Goal: Download file/media: Obtain a digital file from the website

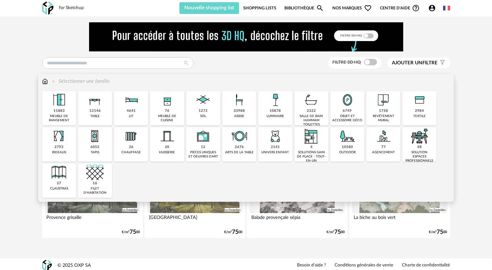
click at [346, 108] on img at bounding box center [347, 99] width 17 height 17
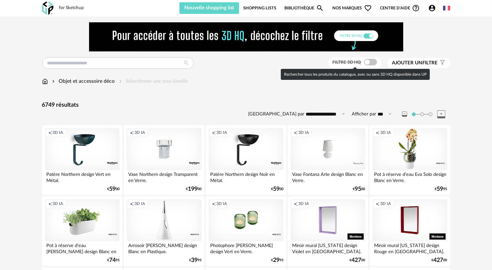
click at [367, 63] on span at bounding box center [370, 62] width 13 height 6
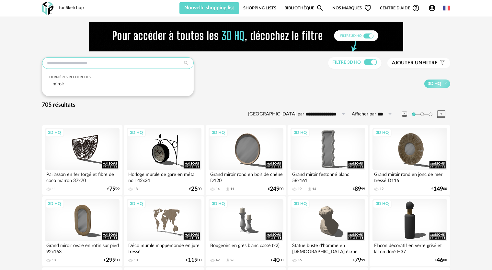
click at [96, 64] on input "text" at bounding box center [118, 63] width 152 height 12
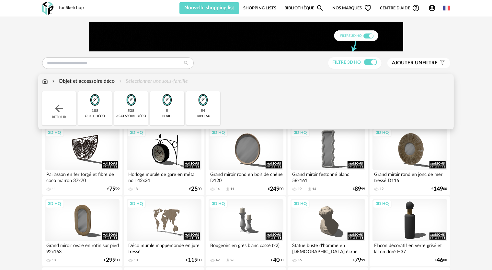
click at [107, 83] on div "Objet et accessoire déco" at bounding box center [83, 81] width 64 height 7
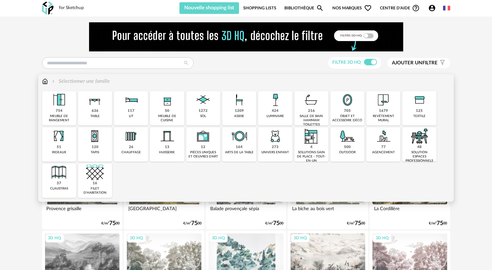
click at [352, 110] on div "705 objet et accessoire déco" at bounding box center [347, 108] width 34 height 34
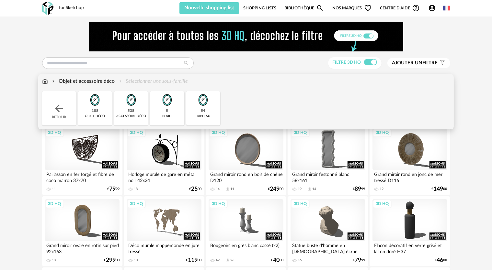
click at [205, 106] on img at bounding box center [202, 99] width 17 height 17
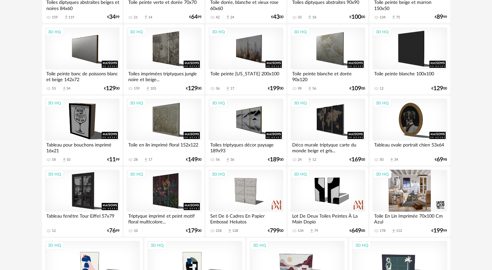
scroll to position [579, 0]
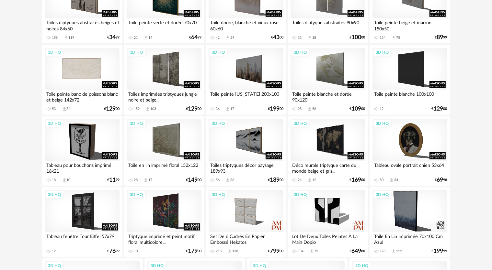
click at [84, 65] on div "3D HQ" at bounding box center [82, 69] width 74 height 42
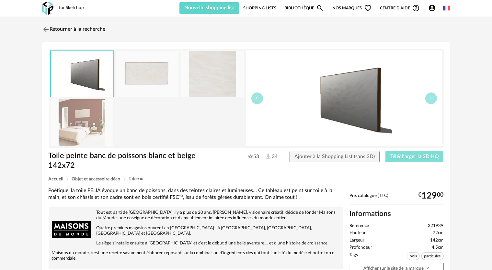
click at [425, 156] on span "Télécharger la 3D HQ" at bounding box center [414, 156] width 49 height 5
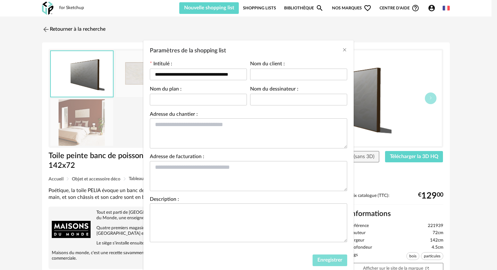
click at [339, 264] on button "Enregistrer" at bounding box center [330, 261] width 35 height 12
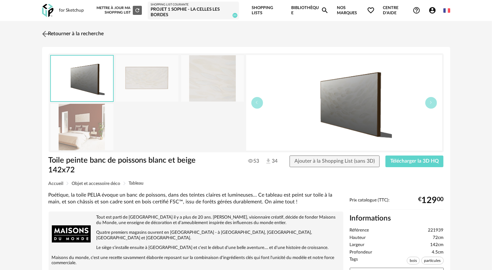
click at [63, 34] on link "Retourner à la recherche" at bounding box center [71, 34] width 63 height 14
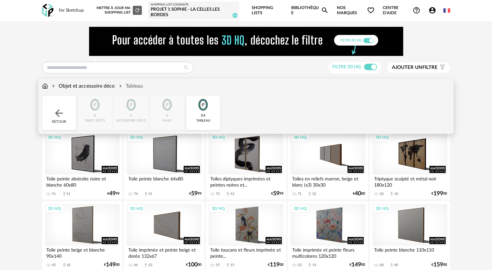
click at [45, 87] on img at bounding box center [45, 86] width 6 height 7
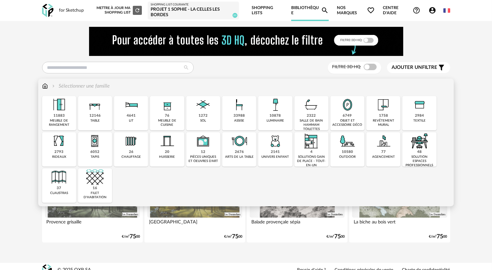
click at [275, 108] on img at bounding box center [275, 104] width 17 height 17
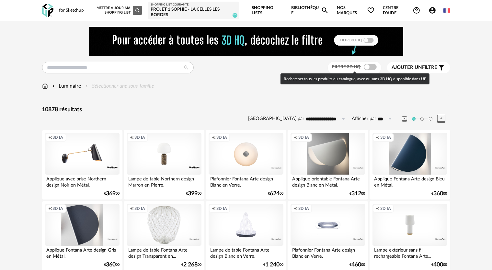
click at [369, 66] on span at bounding box center [370, 67] width 13 height 6
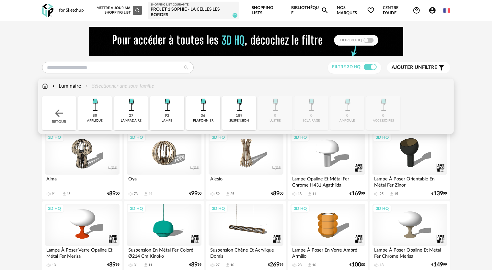
click at [246, 109] on img at bounding box center [239, 104] width 17 height 17
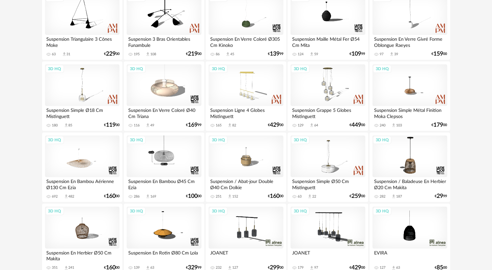
scroll to position [194, 0]
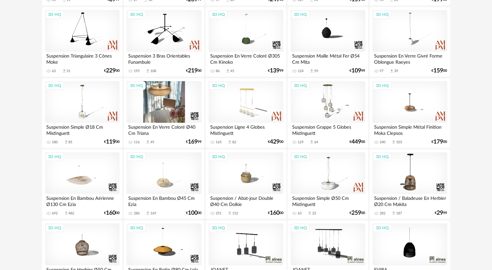
click at [164, 109] on div "3D HQ" at bounding box center [164, 102] width 74 height 42
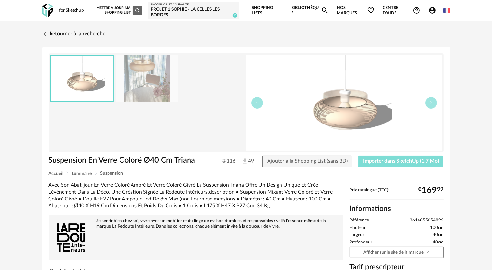
click at [392, 161] on span "Importer dans SketchUp (1,7 Mo)" at bounding box center [401, 161] width 76 height 5
click at [52, 34] on link "Retourner à la recherche" at bounding box center [71, 34] width 63 height 14
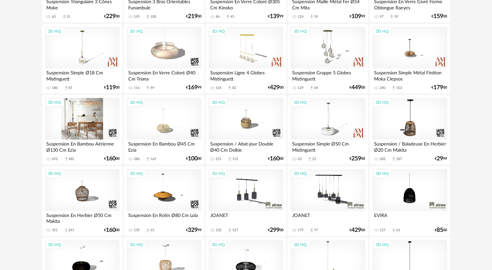
scroll to position [54, 0]
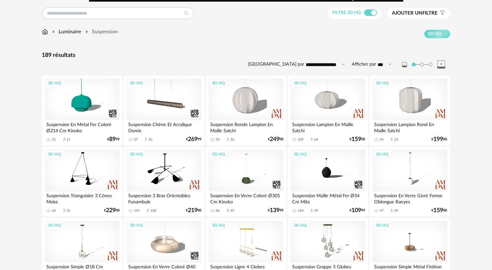
click at [69, 32] on div "Luminaire" at bounding box center [66, 31] width 30 height 7
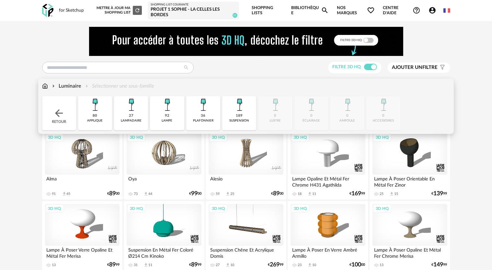
click at [65, 83] on div "Luminaire" at bounding box center [66, 86] width 30 height 7
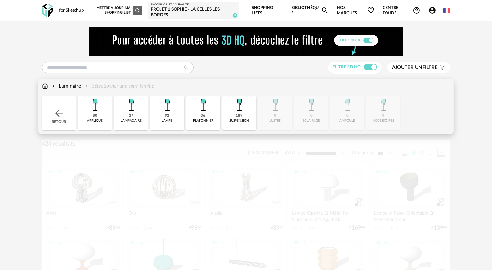
click at [43, 83] on img at bounding box center [45, 86] width 6 height 7
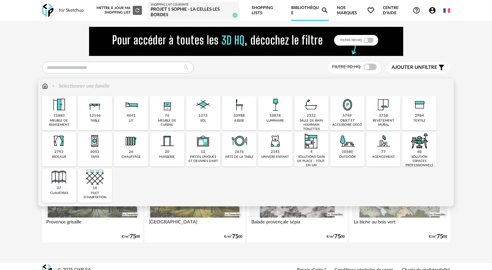
click at [239, 111] on img at bounding box center [239, 104] width 17 height 17
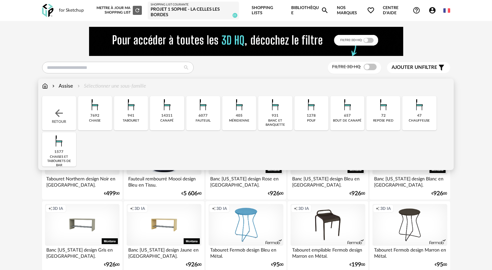
click at [97, 107] on img at bounding box center [94, 104] width 17 height 17
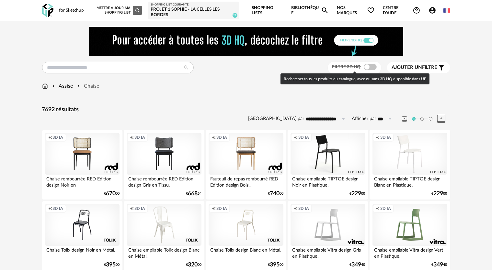
click at [366, 68] on span at bounding box center [370, 67] width 13 height 6
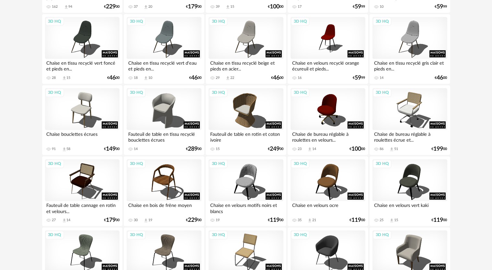
scroll to position [1328, 0]
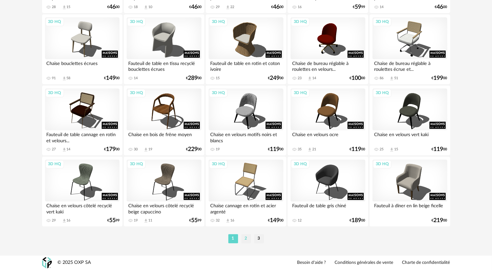
click at [248, 238] on li "2" at bounding box center [246, 238] width 10 height 9
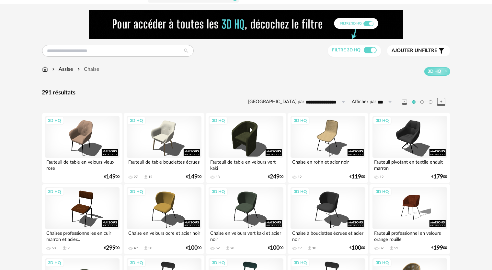
scroll to position [65, 0]
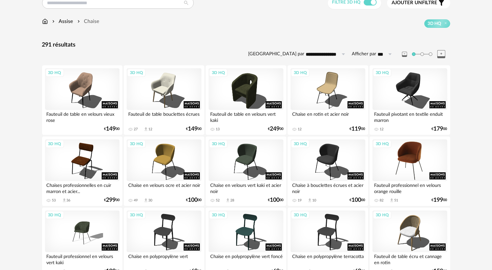
click at [417, 159] on div "3D HQ" at bounding box center [409, 161] width 74 height 42
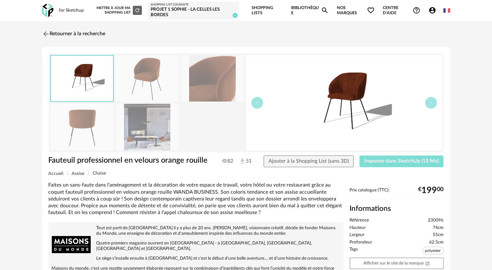
click at [395, 162] on span "Importer dans SketchUp (15 Mo)" at bounding box center [401, 161] width 74 height 5
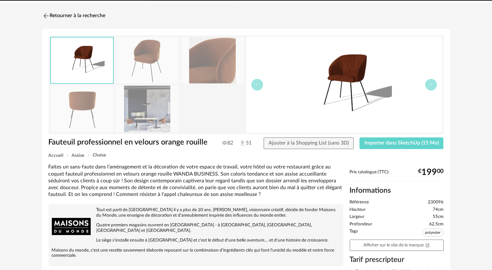
scroll to position [65, 0]
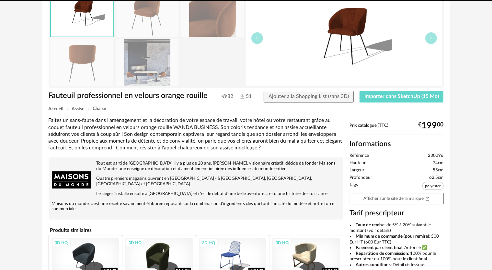
drag, startPoint x: 352, startPoint y: 219, endPoint x: 367, endPoint y: 217, distance: 15.3
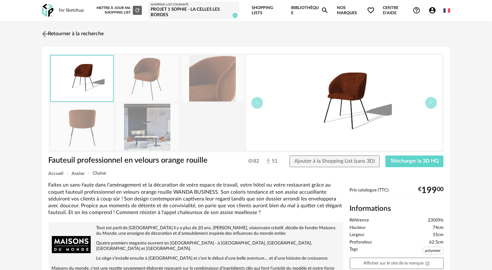
click at [48, 34] on img at bounding box center [44, 33] width 9 height 9
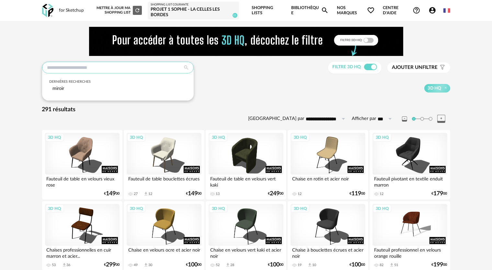
click at [61, 67] on input "text" at bounding box center [118, 68] width 152 height 12
click at [61, 66] on input "text" at bounding box center [118, 68] width 152 height 12
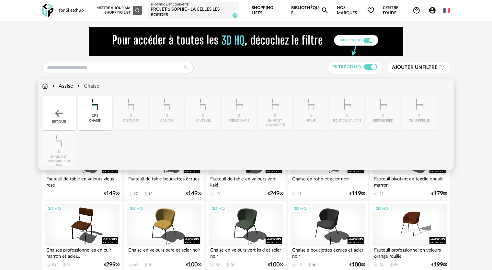
click at [42, 88] on img at bounding box center [45, 86] width 6 height 7
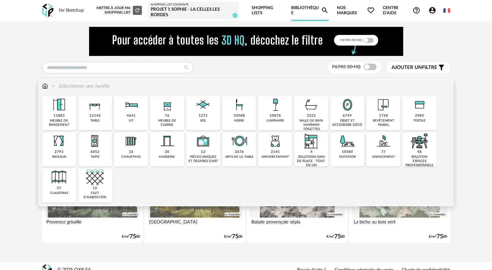
click at [417, 114] on div "2984" at bounding box center [419, 116] width 9 height 5
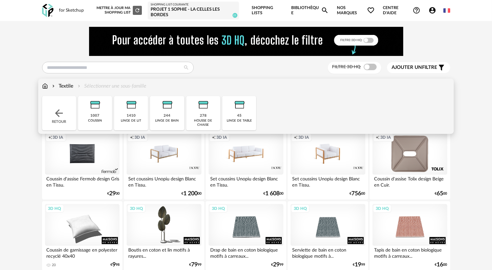
click at [45, 86] on img at bounding box center [45, 86] width 6 height 7
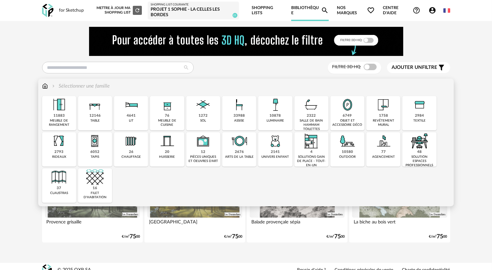
click at [422, 113] on img at bounding box center [419, 104] width 17 height 17
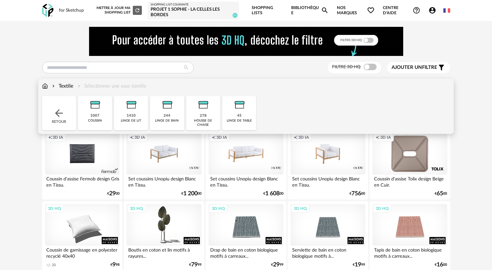
click at [100, 105] on img at bounding box center [94, 104] width 17 height 17
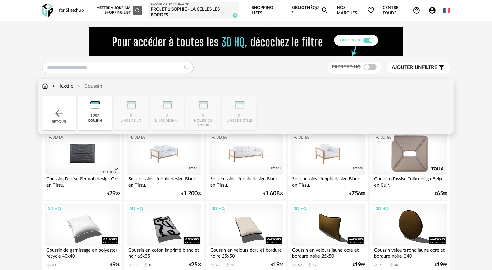
click at [88, 115] on div "1007 coussin" at bounding box center [95, 113] width 34 height 34
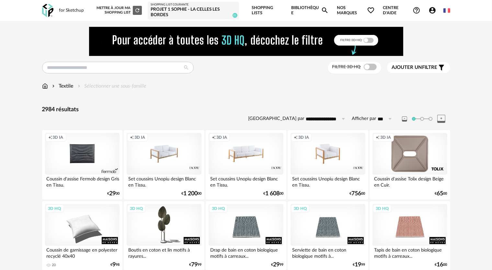
click at [367, 70] on div "Filtre 3D HQ" at bounding box center [354, 68] width 53 height 12
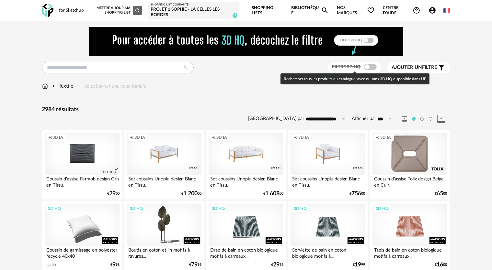
click at [367, 67] on span at bounding box center [370, 67] width 13 height 6
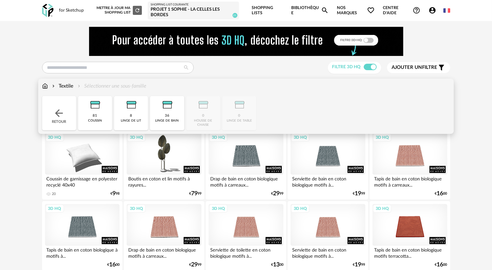
click at [98, 120] on div "coussin" at bounding box center [95, 121] width 14 height 4
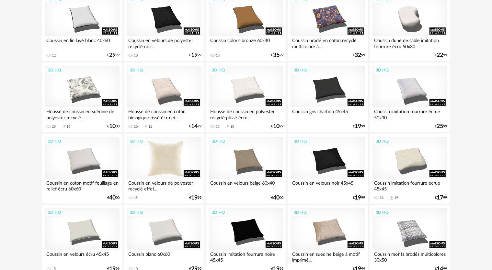
scroll to position [291, 0]
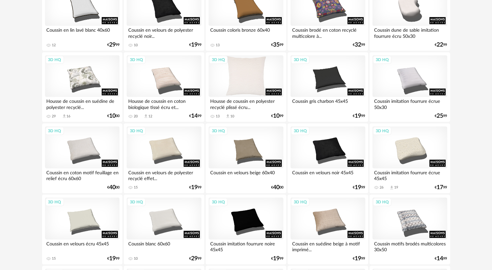
click at [269, 76] on div "3D HQ" at bounding box center [246, 76] width 74 height 42
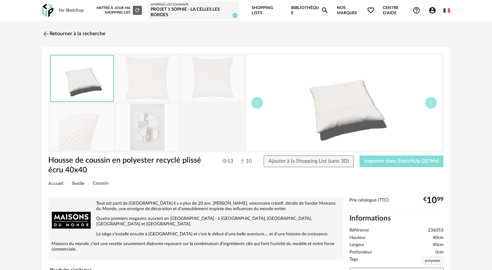
click at [380, 162] on span "Importer dans SketchUp (20 Mo)" at bounding box center [401, 161] width 74 height 5
click at [45, 33] on img at bounding box center [44, 33] width 9 height 9
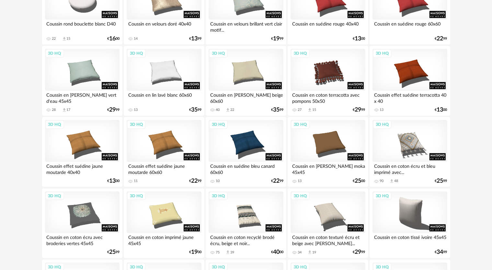
scroll to position [680, 0]
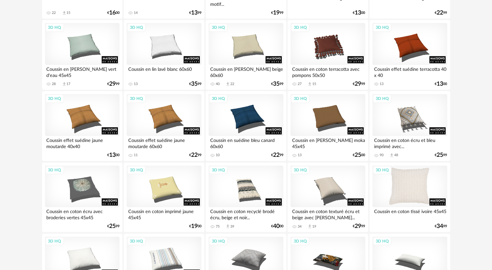
click at [413, 190] on div "3D HQ" at bounding box center [409, 187] width 74 height 42
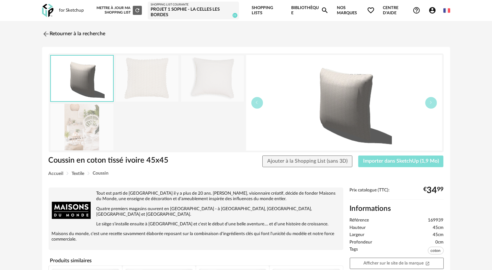
click at [371, 163] on span "Importer dans SketchUp (1,9 Mo)" at bounding box center [401, 161] width 76 height 5
click at [45, 33] on img at bounding box center [44, 33] width 9 height 9
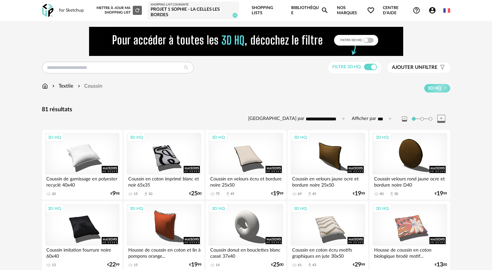
click at [65, 62] on div "Filtre 3D HQ Ajouter un filtre s Filter icon Filtrer par :" at bounding box center [246, 68] width 408 height 12
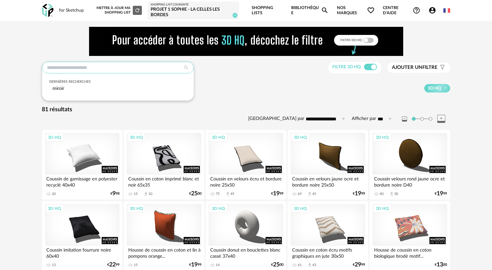
click at [61, 68] on input "text" at bounding box center [118, 68] width 152 height 12
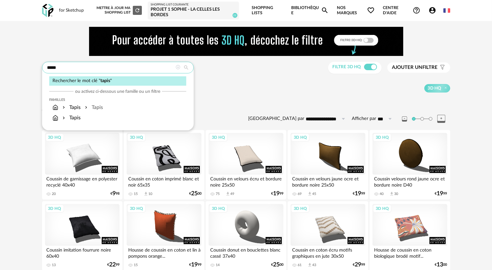
type input "*****"
type input "**********"
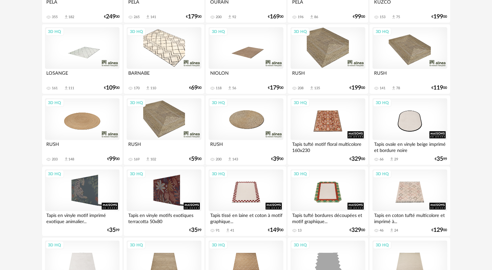
scroll to position [194, 0]
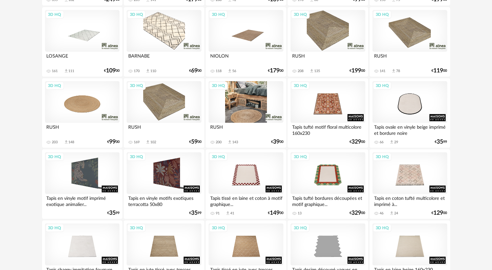
click at [243, 107] on div "3D HQ" at bounding box center [246, 102] width 74 height 42
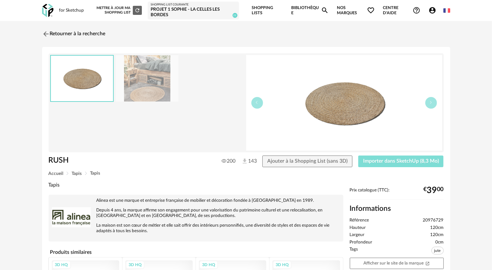
click at [377, 165] on button "Importer dans SketchUp (8,3 Mo)" at bounding box center [401, 162] width 86 height 12
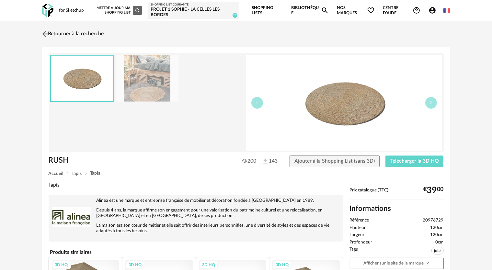
click at [47, 34] on img at bounding box center [44, 33] width 9 height 9
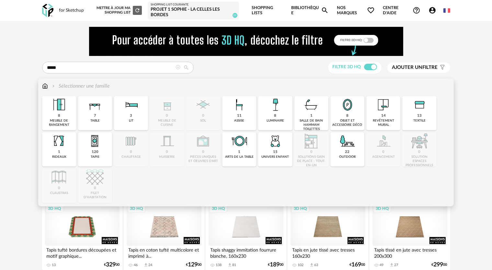
click at [44, 86] on img at bounding box center [45, 86] width 6 height 7
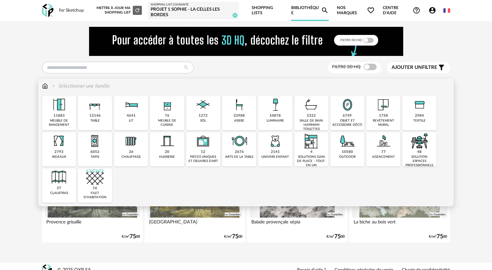
click at [346, 111] on img at bounding box center [347, 104] width 17 height 17
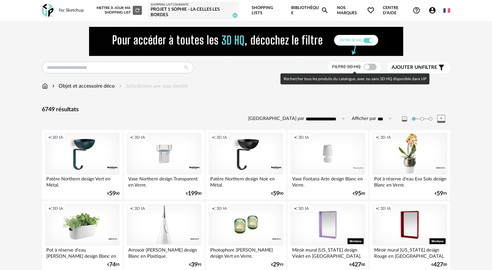
click at [366, 69] on span at bounding box center [370, 67] width 13 height 6
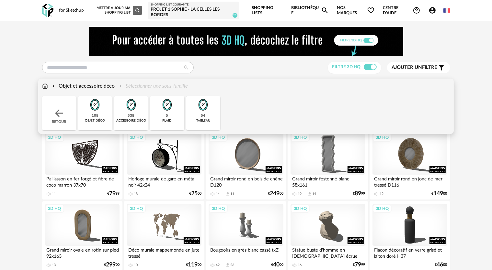
click at [90, 113] on img at bounding box center [94, 104] width 17 height 17
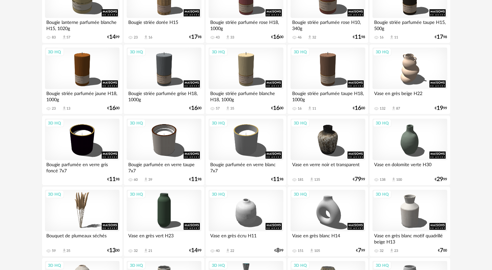
scroll to position [907, 0]
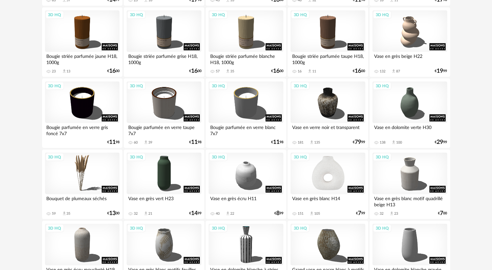
click at [340, 182] on div "3D HQ" at bounding box center [328, 174] width 74 height 42
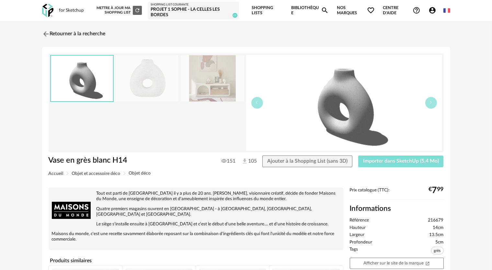
click at [379, 162] on span "Importer dans SketchUp (5,4 Mo)" at bounding box center [401, 161] width 76 height 5
click at [48, 34] on img at bounding box center [44, 33] width 9 height 9
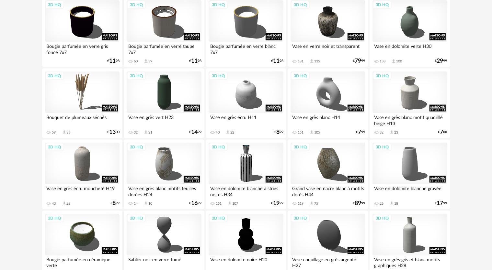
scroll to position [1004, 0]
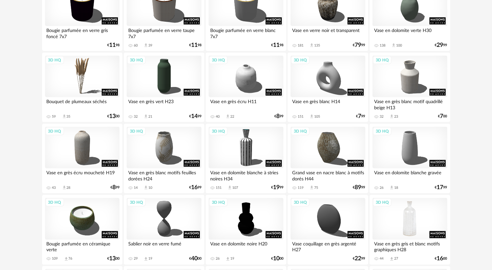
click at [412, 227] on div "3D HQ" at bounding box center [409, 219] width 74 height 42
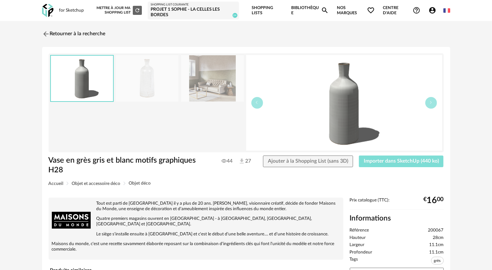
click at [387, 161] on span "Importer dans SketchUp (440 ko)" at bounding box center [401, 161] width 75 height 5
click at [47, 34] on img at bounding box center [44, 33] width 9 height 9
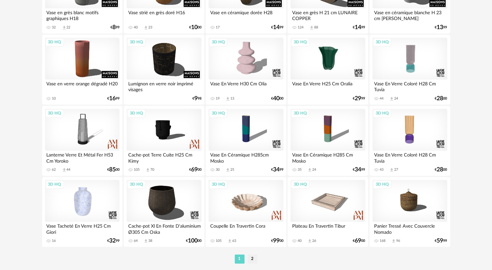
scroll to position [1328, 0]
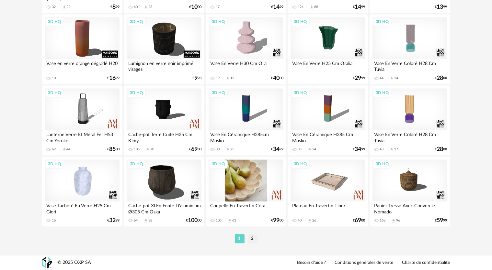
click at [238, 187] on div "3D HQ" at bounding box center [246, 181] width 74 height 42
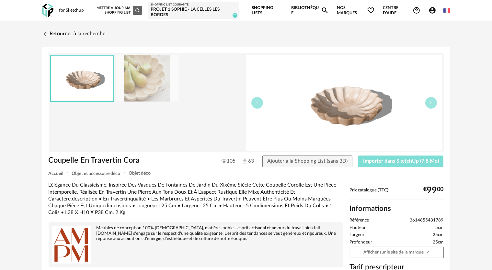
click at [372, 163] on span "Importer dans SketchUp (7,8 Mo)" at bounding box center [401, 161] width 76 height 5
